Goal: Information Seeking & Learning: Find specific fact

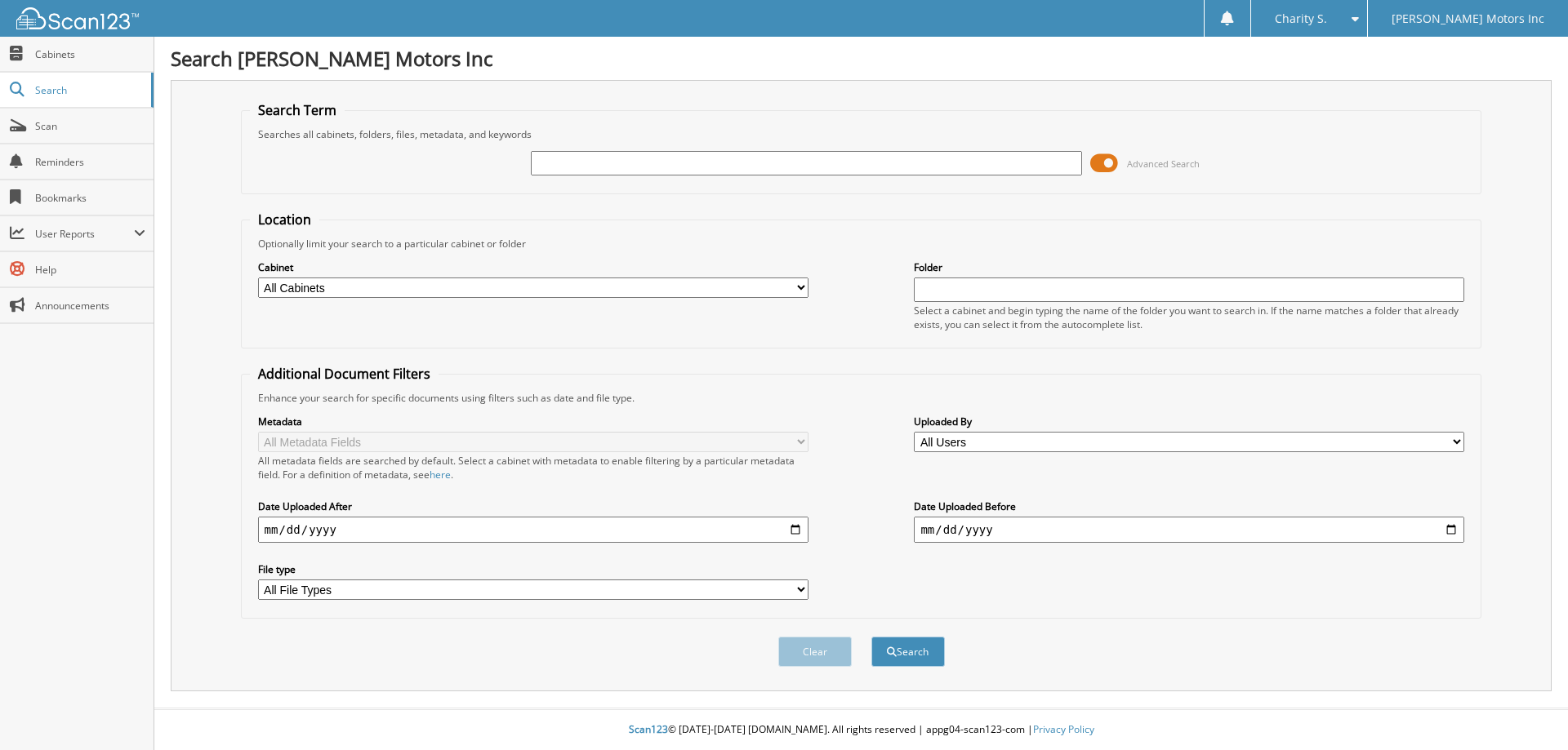
drag, startPoint x: 663, startPoint y: 171, endPoint x: 645, endPoint y: 172, distance: 18.0
click at [663, 171] on input "text" at bounding box center [805, 163] width 551 height 25
type input "558482"
click at [872, 637] on button "Search" at bounding box center [908, 652] width 73 height 30
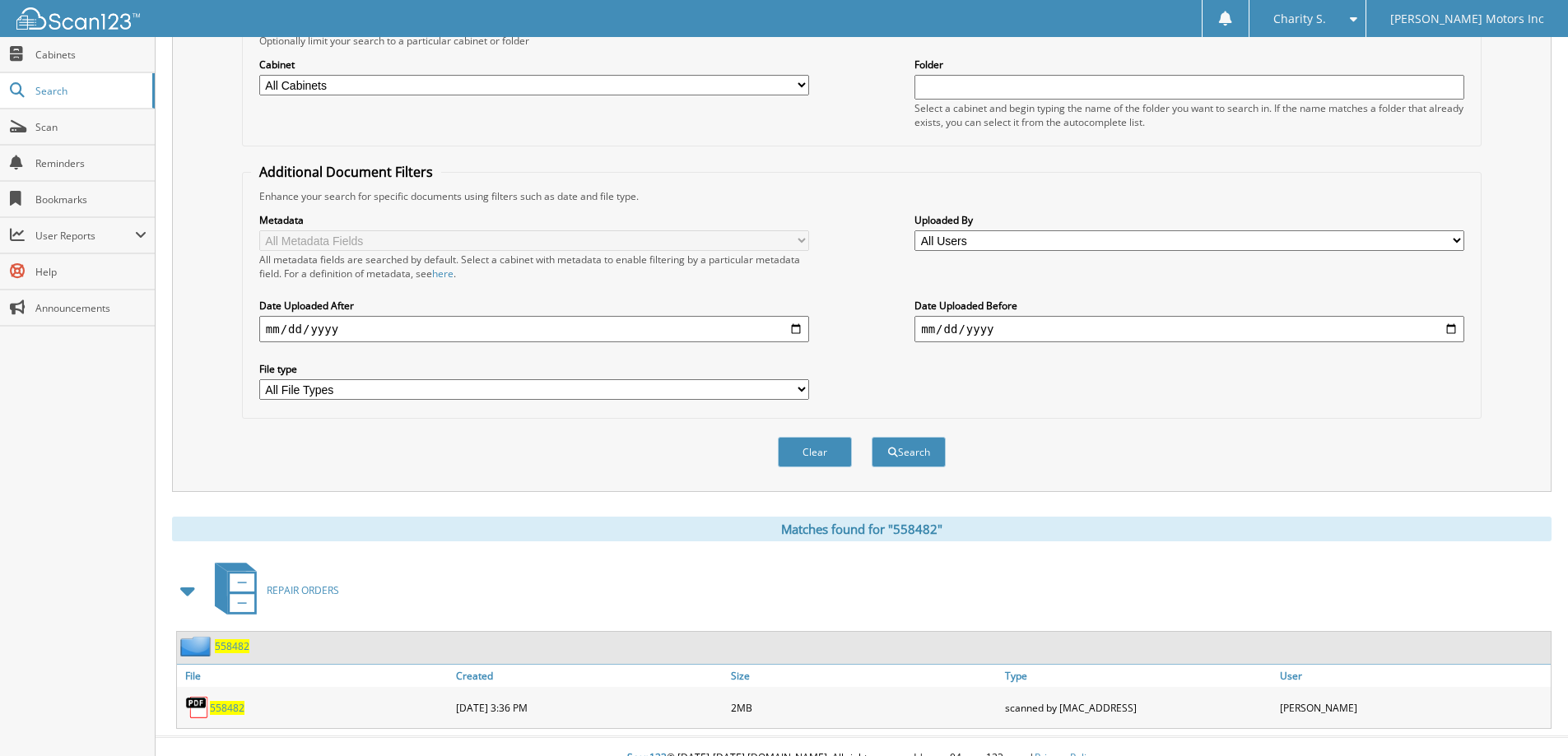
scroll to position [228, 0]
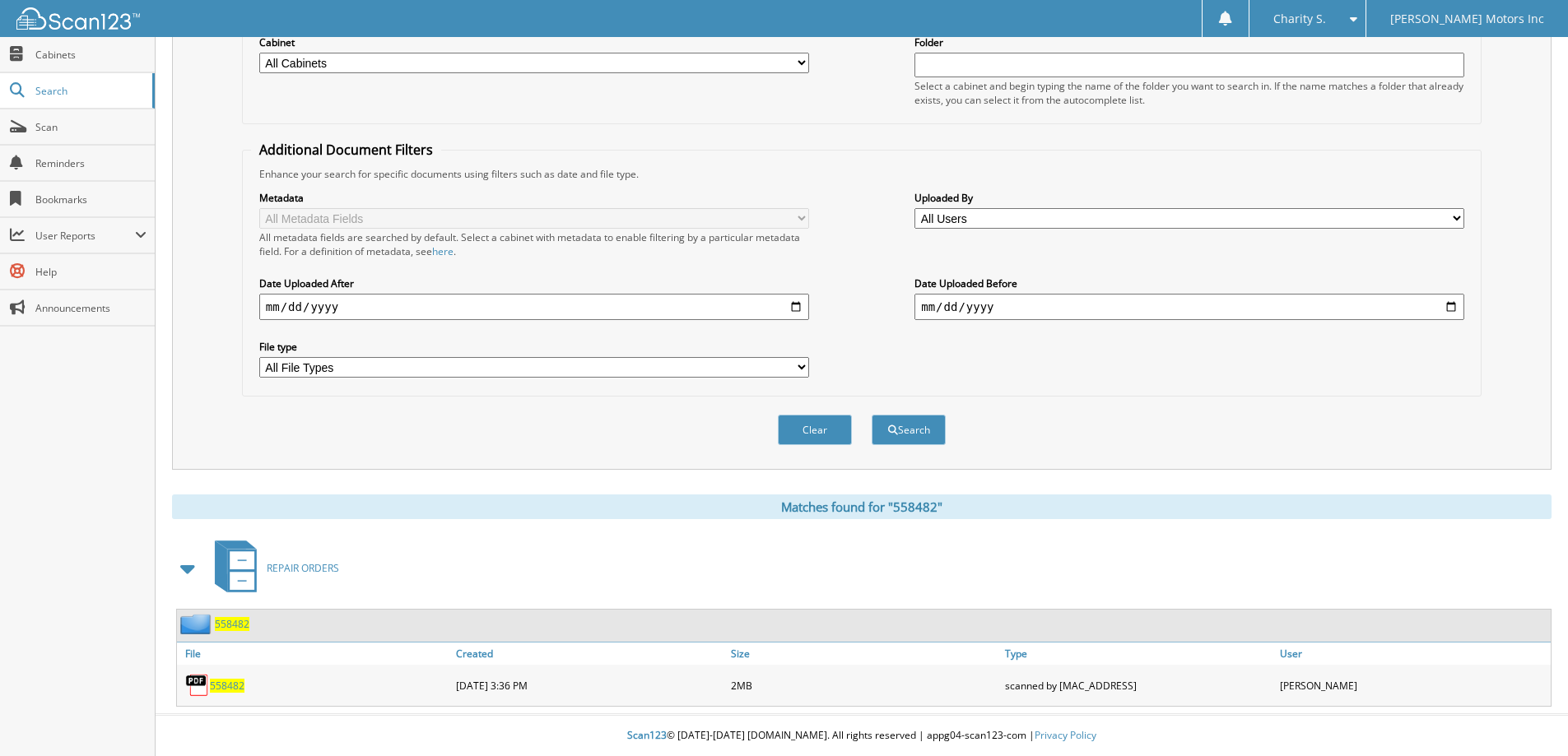
click at [239, 680] on span "558482" at bounding box center [227, 686] width 35 height 14
click at [225, 680] on span "558482" at bounding box center [227, 686] width 35 height 14
click at [241, 683] on span "558482" at bounding box center [227, 686] width 35 height 14
